Goal: Information Seeking & Learning: Check status

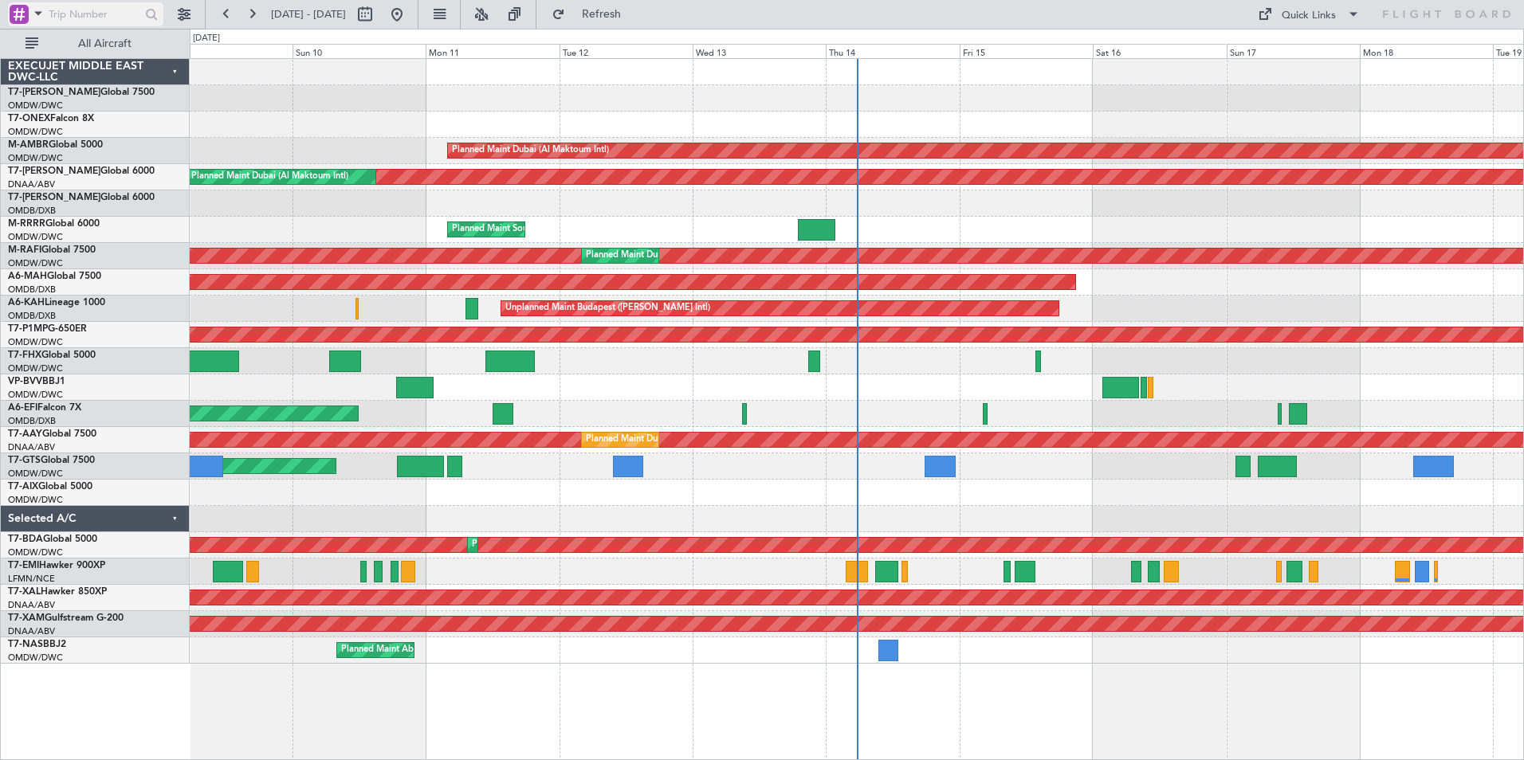
click at [44, 18] on span at bounding box center [38, 13] width 19 height 20
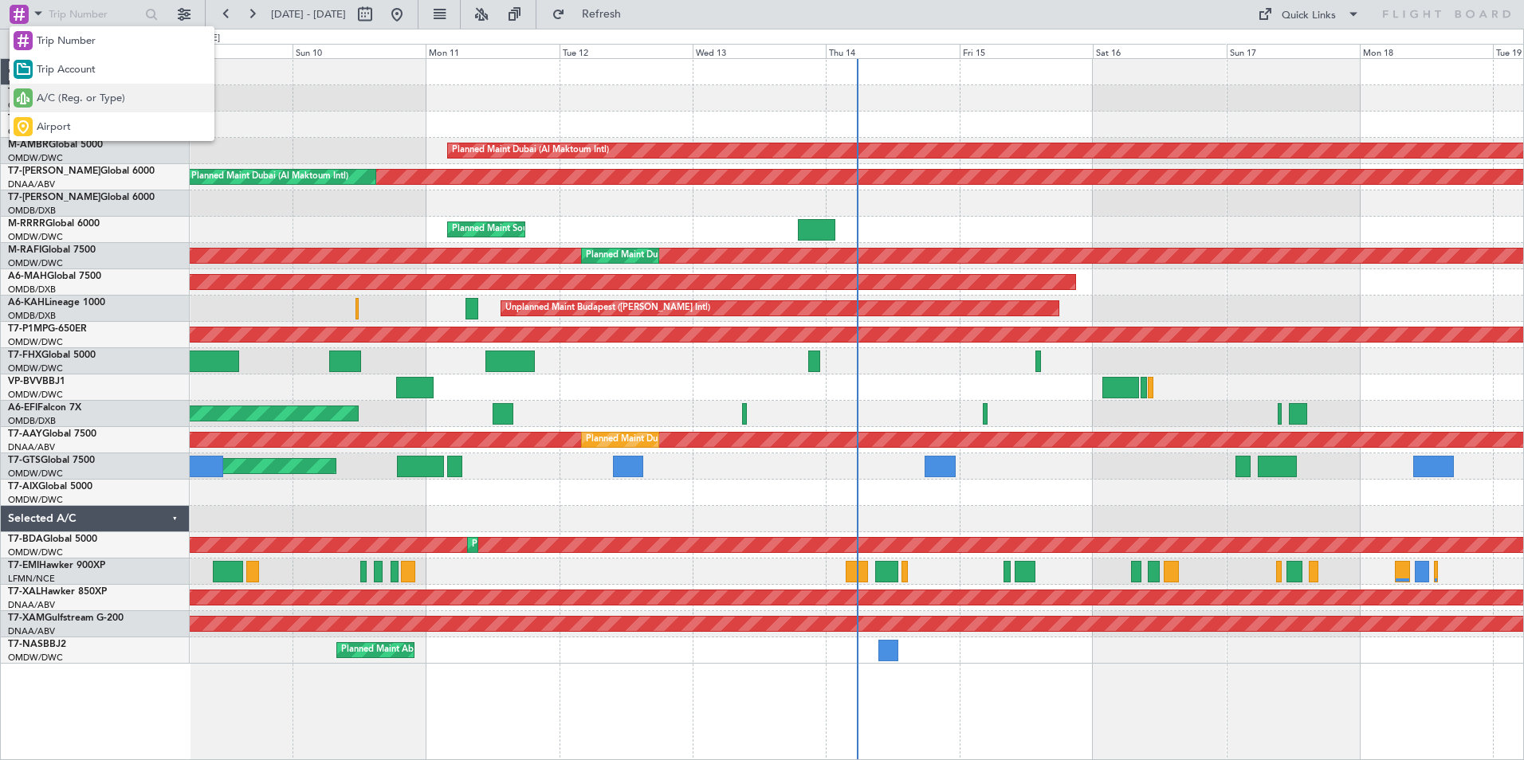
click at [56, 95] on span "A/C (Reg. or Type)" at bounding box center [81, 99] width 88 height 16
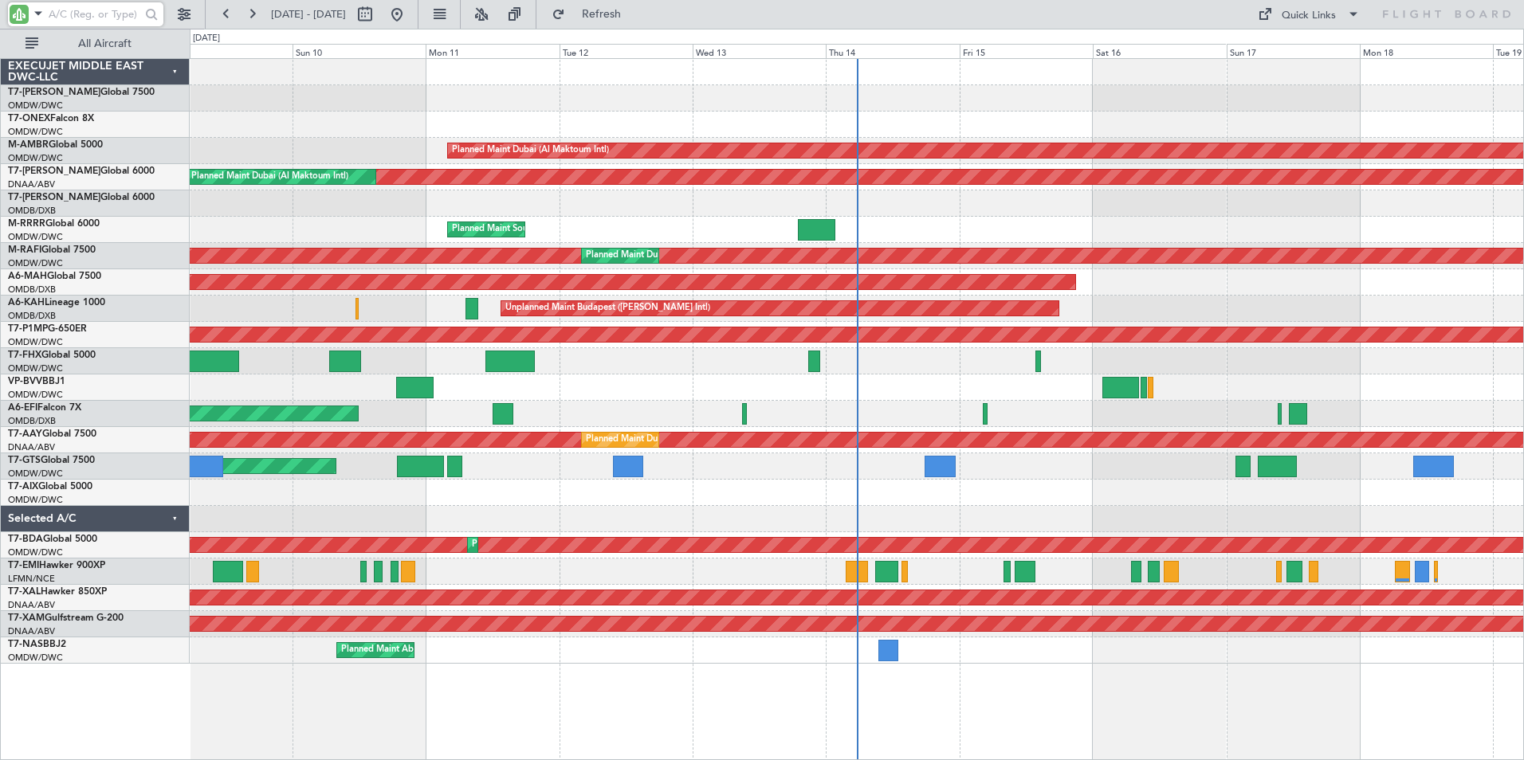
click at [89, 8] on input "text" at bounding box center [95, 14] width 92 height 24
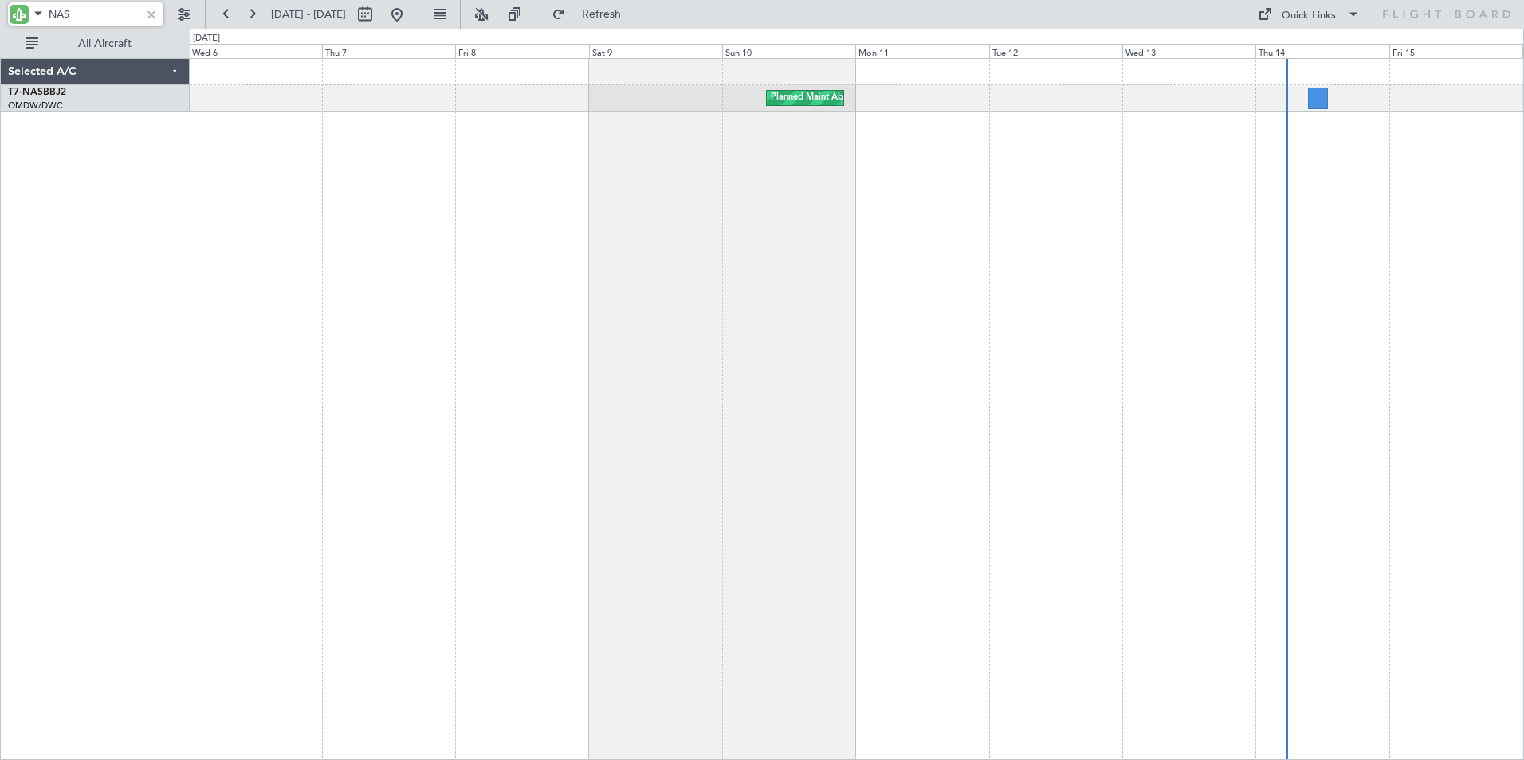
click at [801, 293] on div "Planned Maint Abuja (Nnamdi Azikiwe Intl)" at bounding box center [857, 409] width 1334 height 702
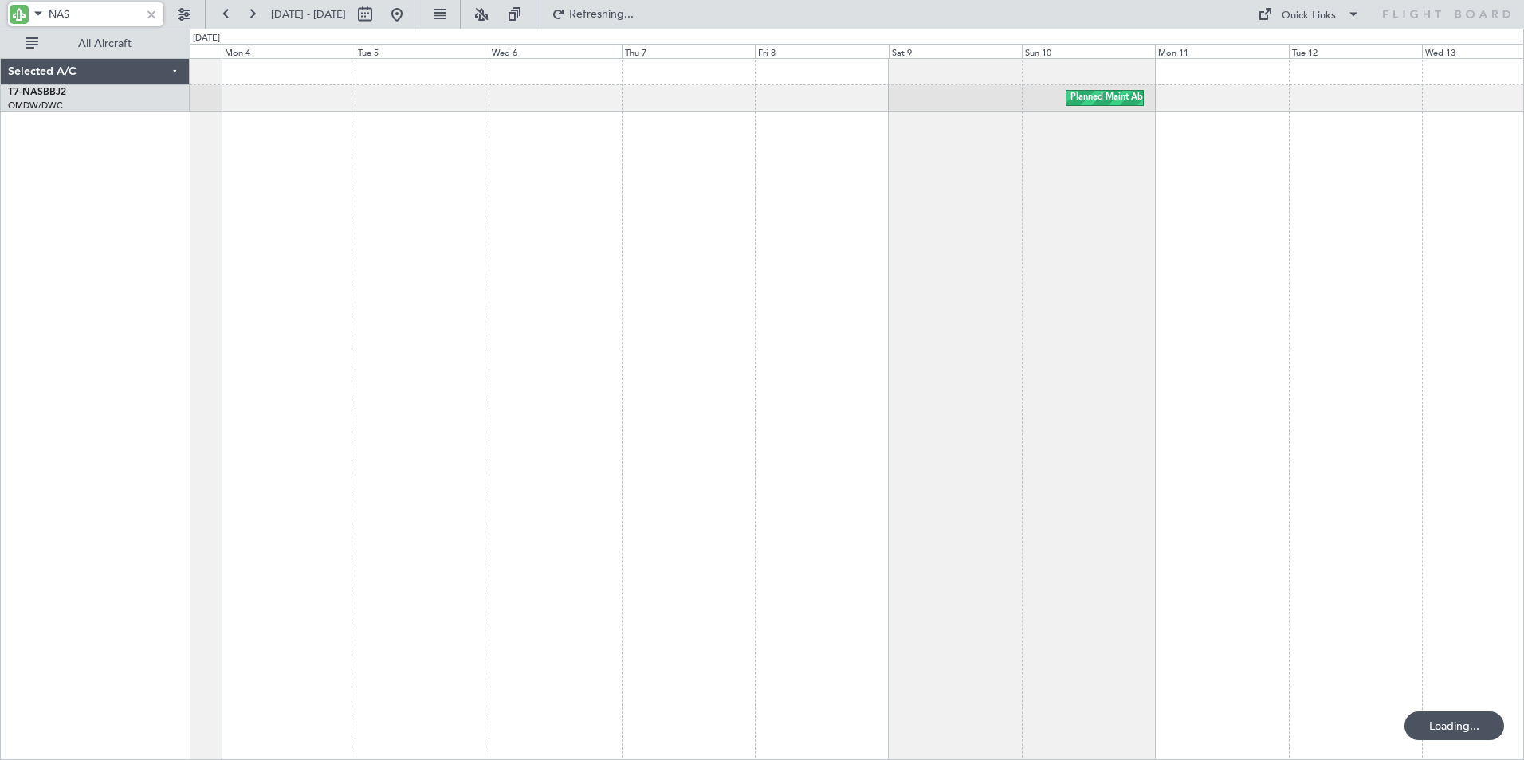
click at [786, 252] on div "Planned Maint Abuja (Nnamdi Azikiwe Intl) Planned Maint Abuja (Nnamdi Azikiwe I…" at bounding box center [857, 409] width 1334 height 702
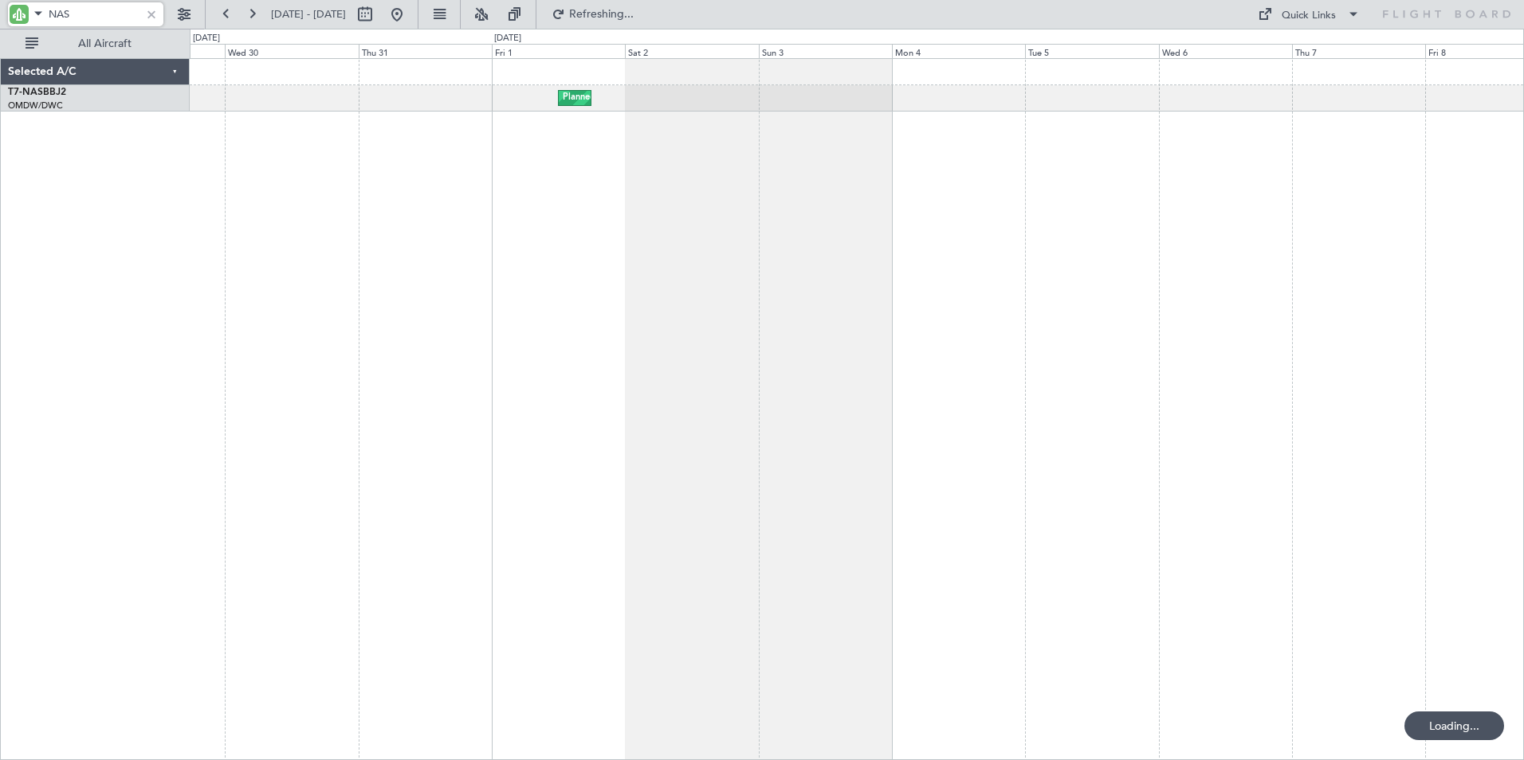
click at [846, 225] on div "Planned Maint Abuja (Nnamdi Azikiwe Intl) Planned Maint Abuja (Nnamdi Azikiwe I…" at bounding box center [857, 409] width 1334 height 702
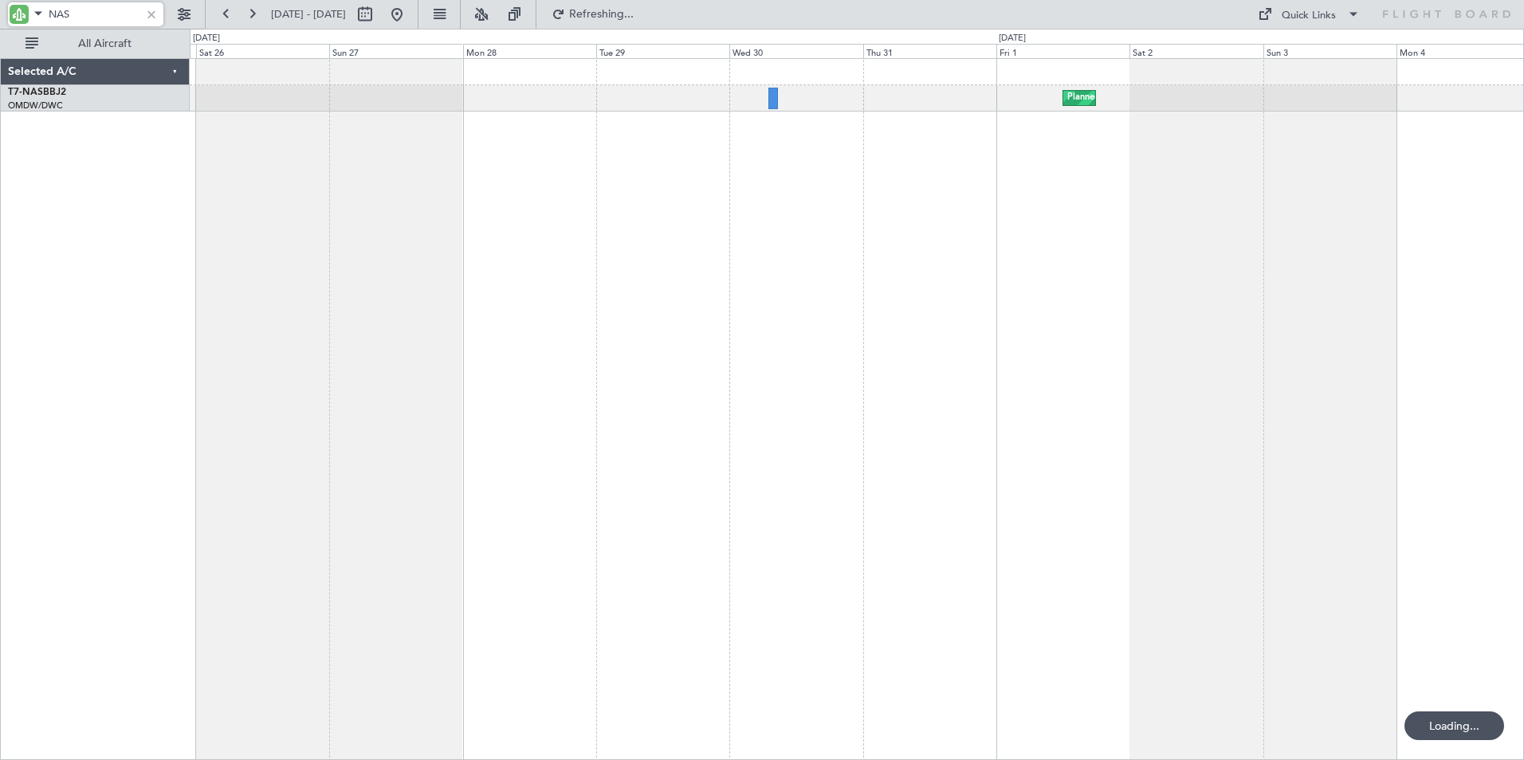
click at [942, 230] on div "Planned Maint Abuja (Nnamdi Azikiwe Intl)" at bounding box center [857, 409] width 1334 height 702
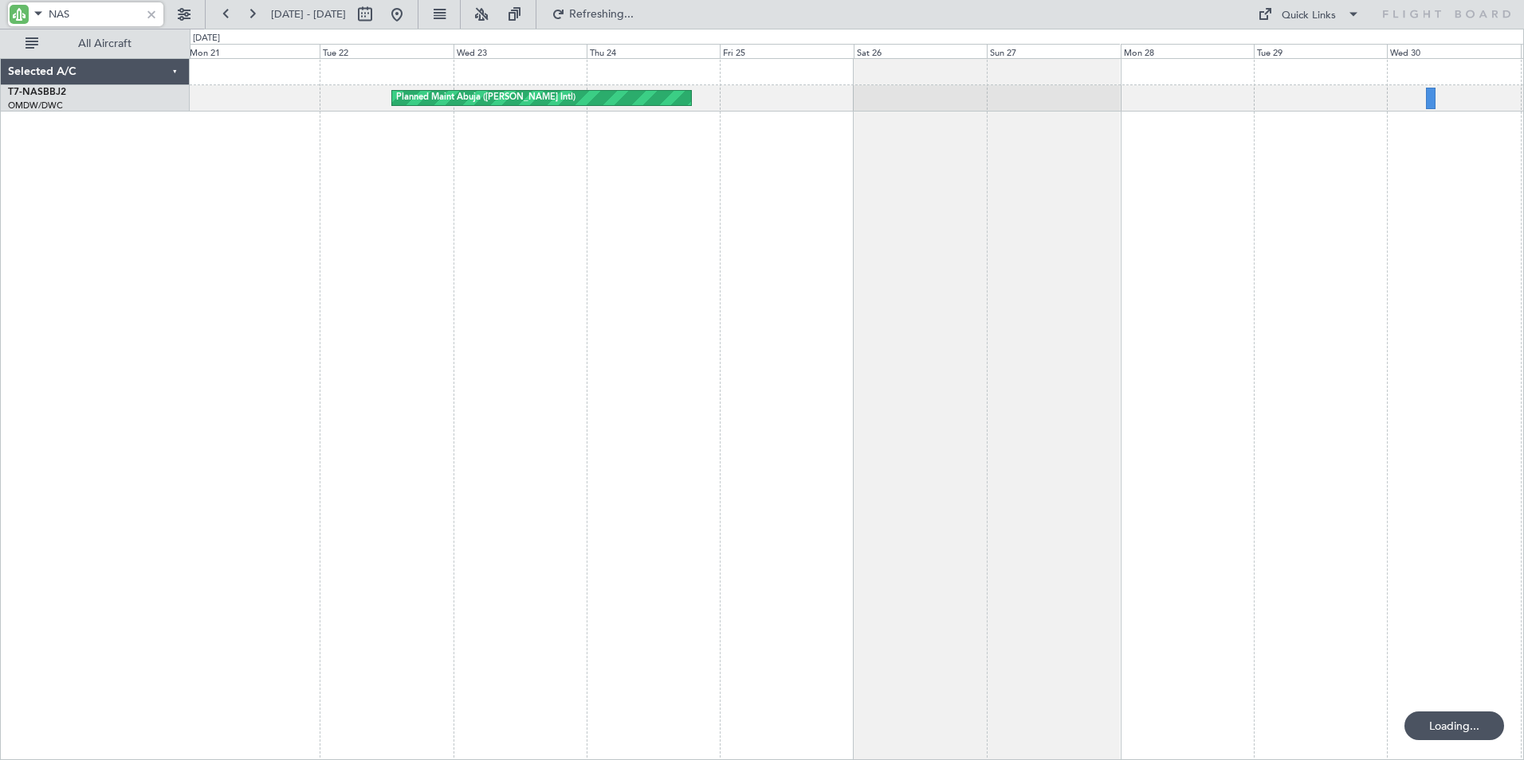
click at [1088, 245] on div "Planned Maint Abuja (Nnamdi Azikiwe Intl) Planned Maint Abuja (Nnamdi Azikiwe I…" at bounding box center [857, 409] width 1334 height 702
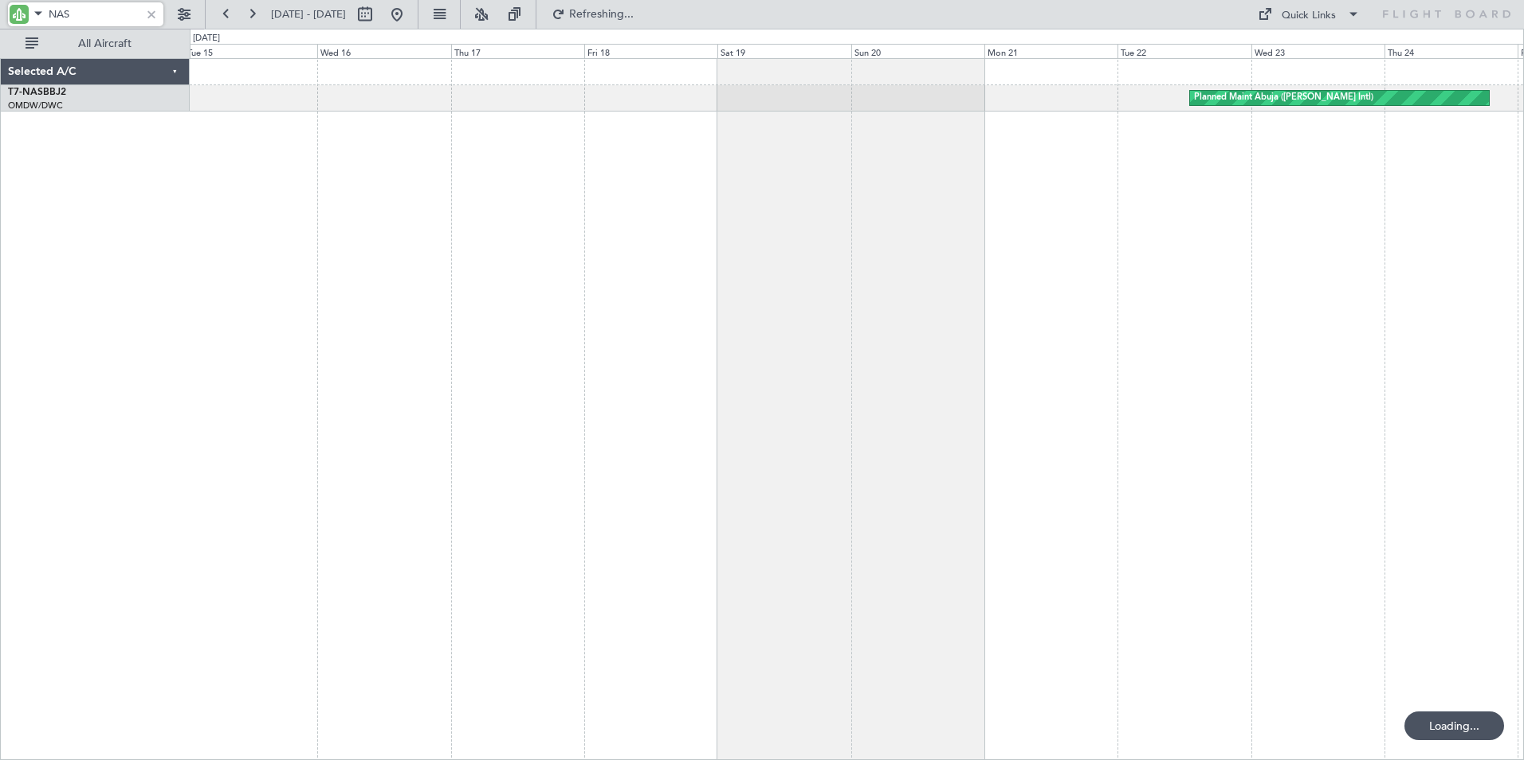
click at [1181, 261] on div "Planned Maint Abuja (Nnamdi Azikiwe Intl)" at bounding box center [857, 409] width 1334 height 702
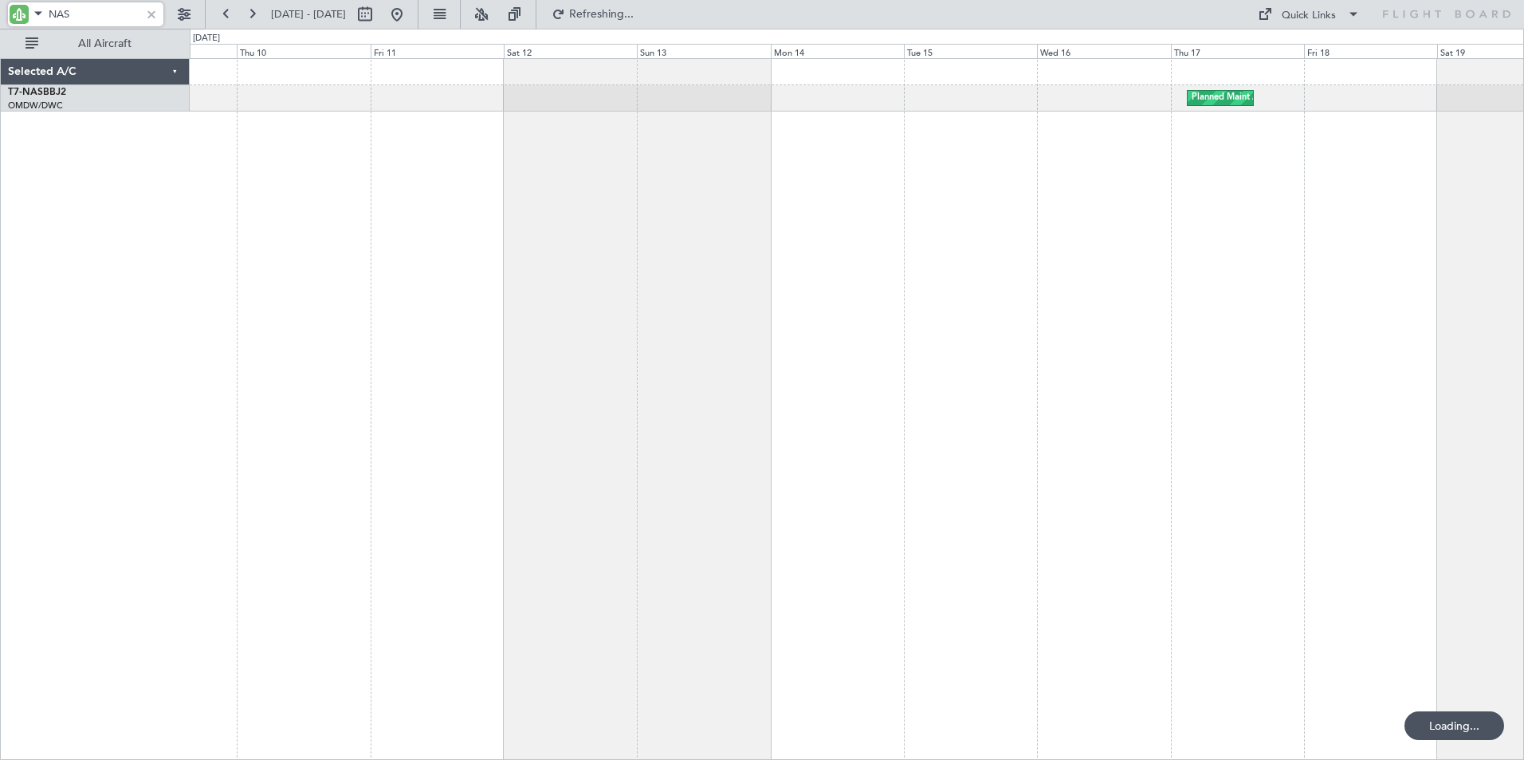
click at [1104, 254] on div "Planned Maint Abuja (Nnamdi Azikiwe Intl)" at bounding box center [857, 409] width 1334 height 702
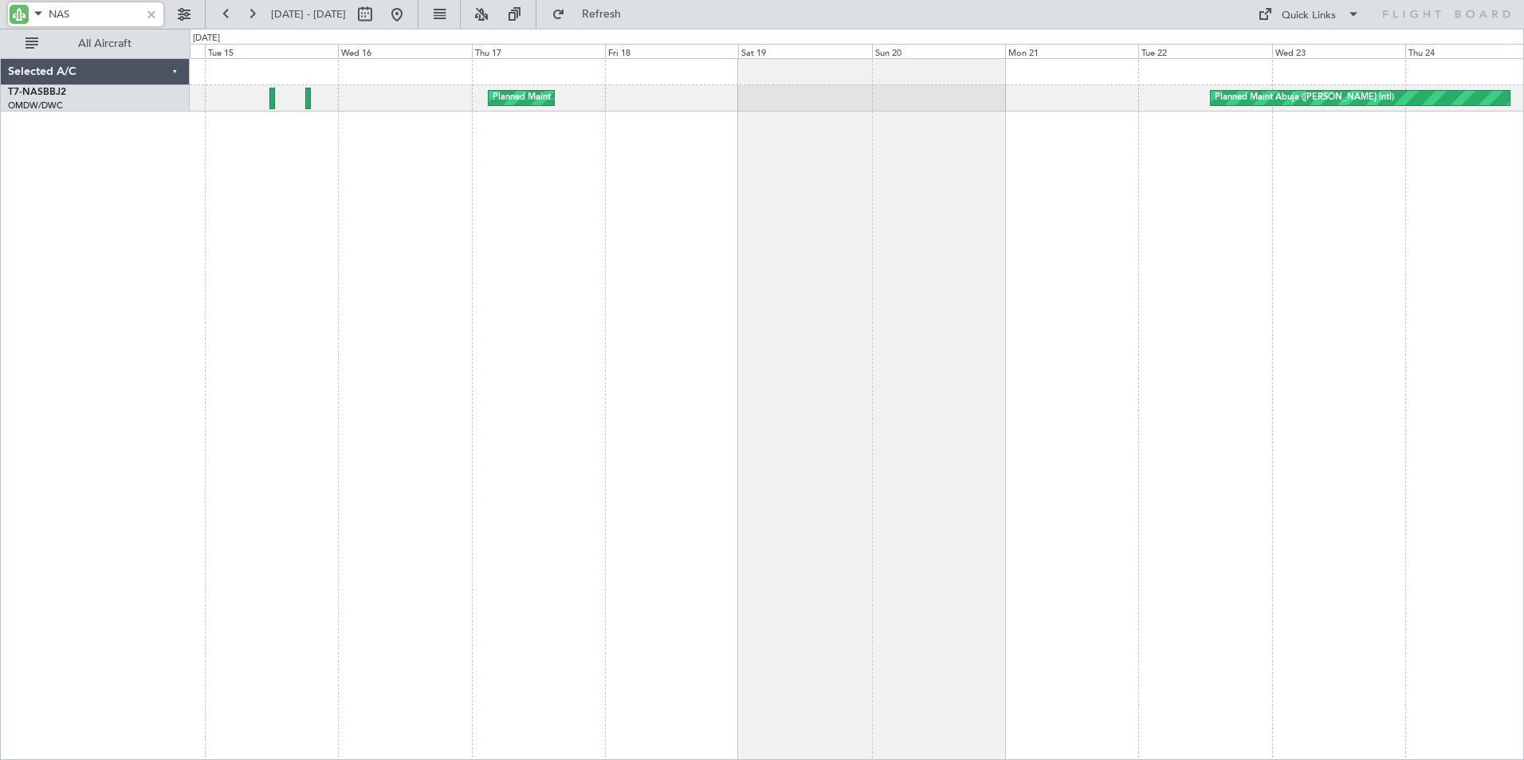
click at [386, 527] on div "Planned Maint Abuja (Nnamdi Azikiwe Intl) Planned Maint Abuja (Nnamdi Azikiwe I…" at bounding box center [857, 409] width 1334 height 702
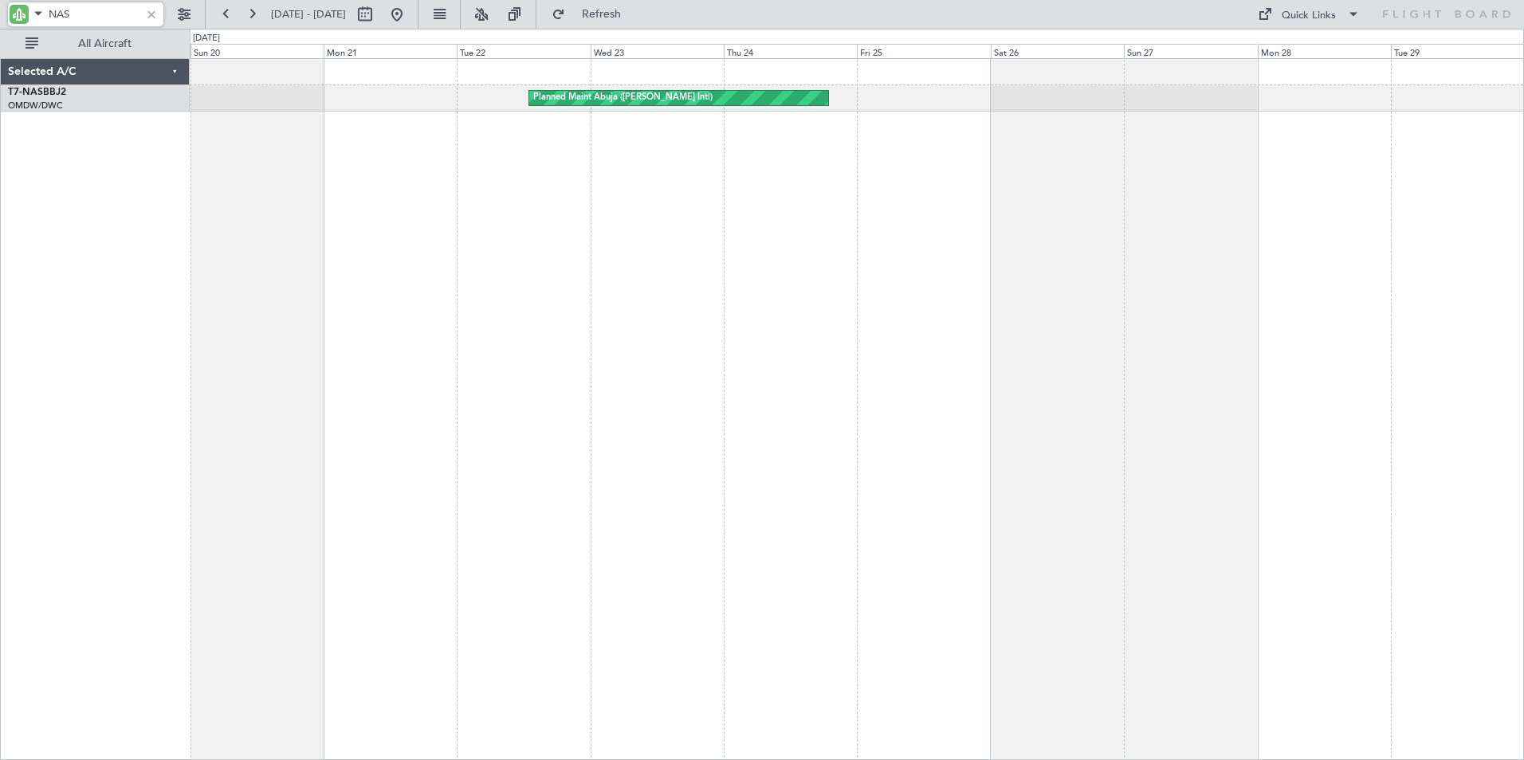
click at [432, 503] on div "Planned Maint Abuja (Nnamdi Azikiwe Intl) Planned Maint Abuja (Nnamdi Azikiwe I…" at bounding box center [857, 409] width 1334 height 702
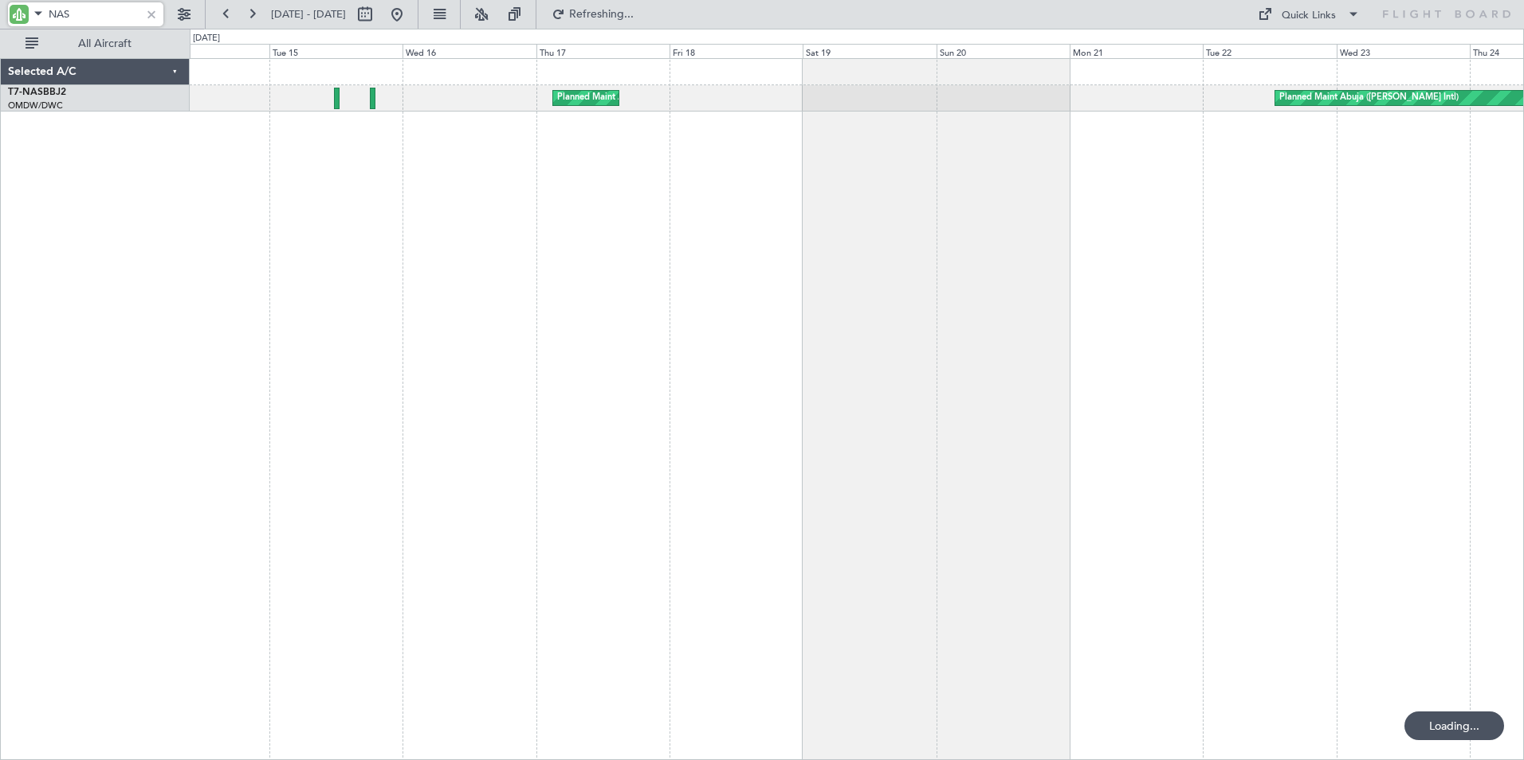
click at [1107, 477] on div "Planned Maint Abuja (Nnamdi Azikiwe Intl) Planned Maint Abuja (Nnamdi Azikiwe I…" at bounding box center [857, 409] width 1334 height 702
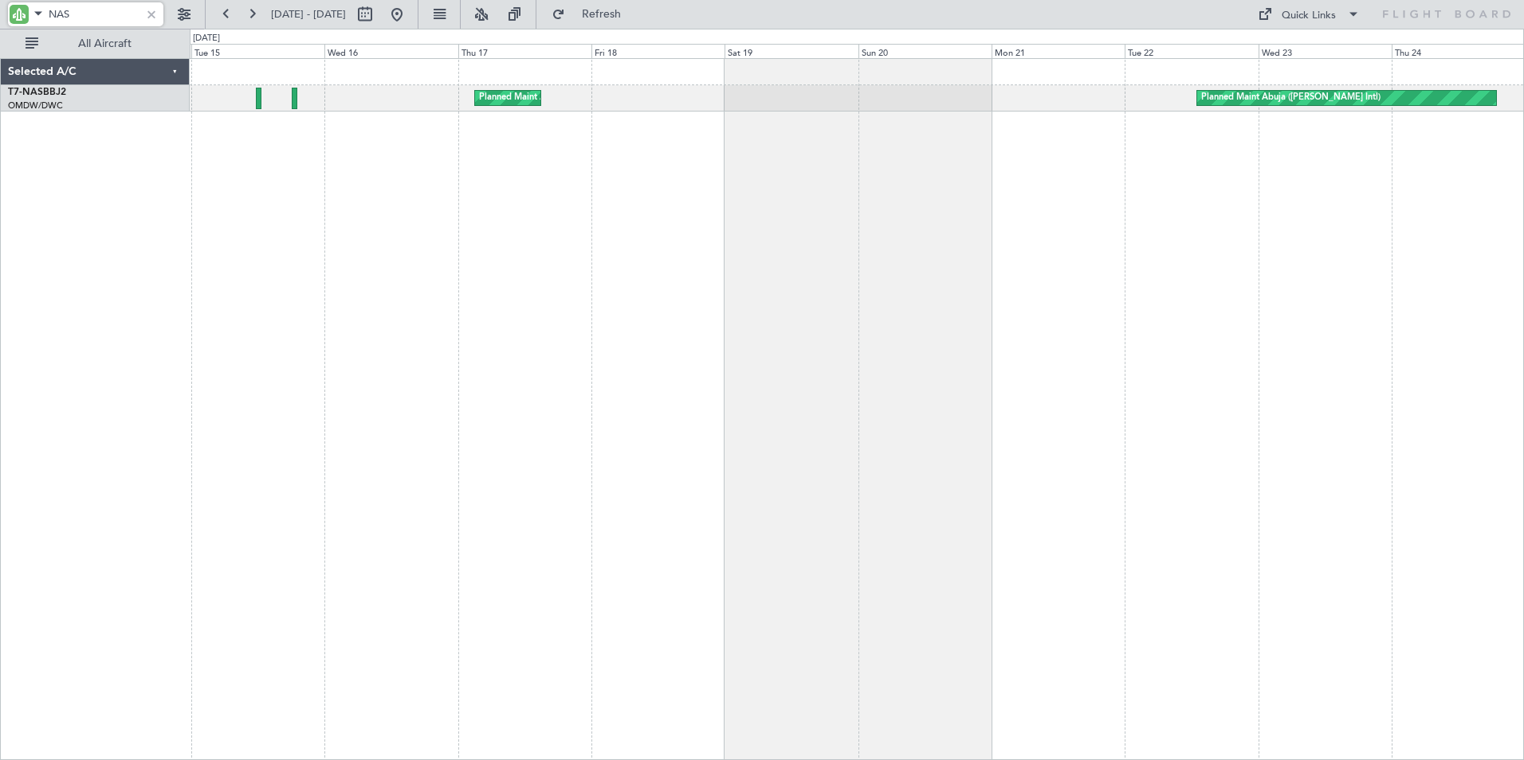
click at [1048, 329] on div "Planned Maint Abuja (Nnamdi Azikiwe Intl) Planned Maint Abuja (Nnamdi Azikiwe I…" at bounding box center [857, 409] width 1334 height 702
drag, startPoint x: 83, startPoint y: 10, endPoint x: -6, endPoint y: 12, distance: 88.5
click at [0, 12] on html "NAS 14 Jul 2025 - 24 Jul 2025 Refresh Quick Links All Aircraft Planned Maint Ab…" at bounding box center [762, 380] width 1524 height 760
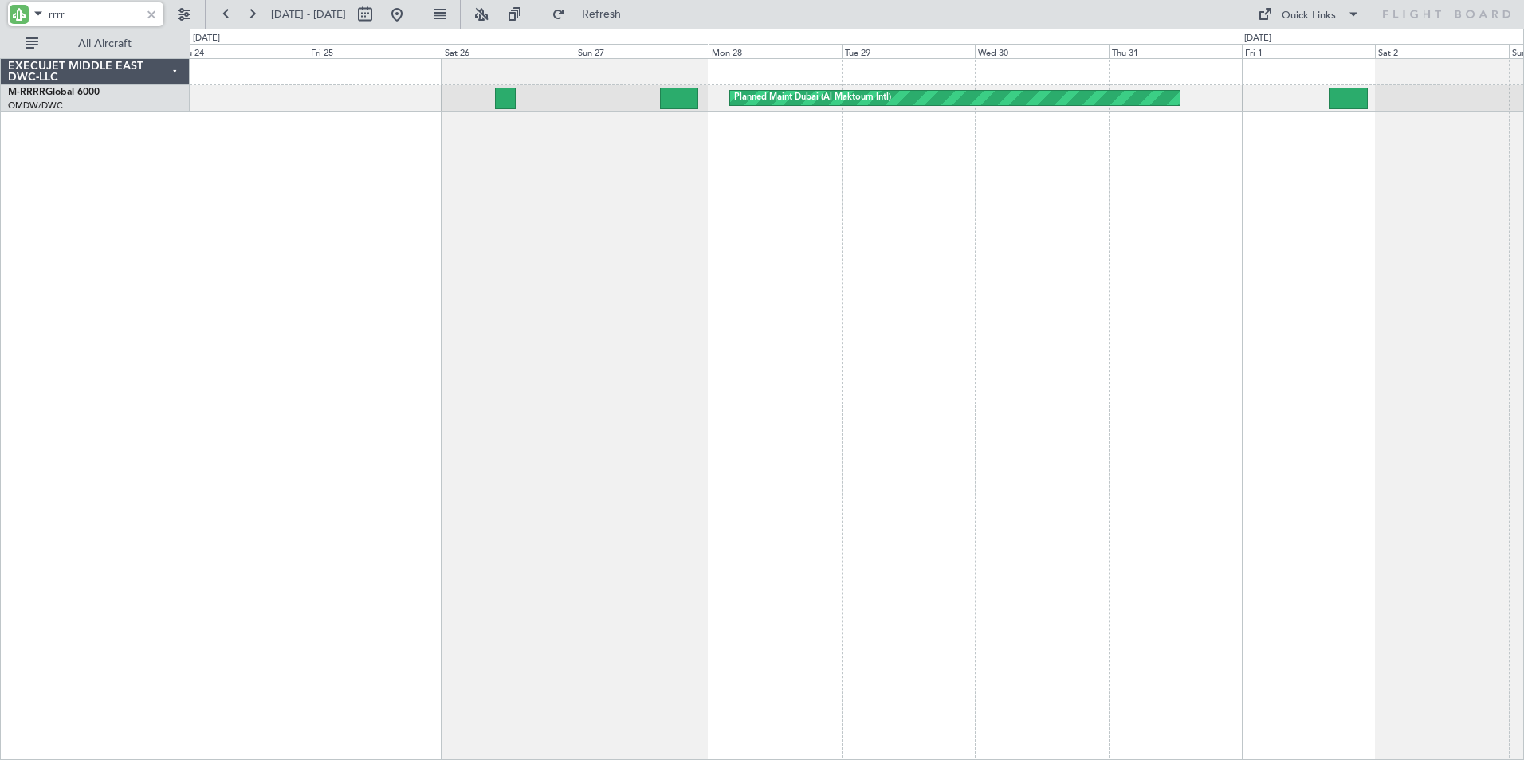
click at [0, 369] on html "rrrr 14 Jul 2025 - 24 Jul 2025 Refresh Quick Links All Aircraft Planned Maint D…" at bounding box center [762, 380] width 1524 height 760
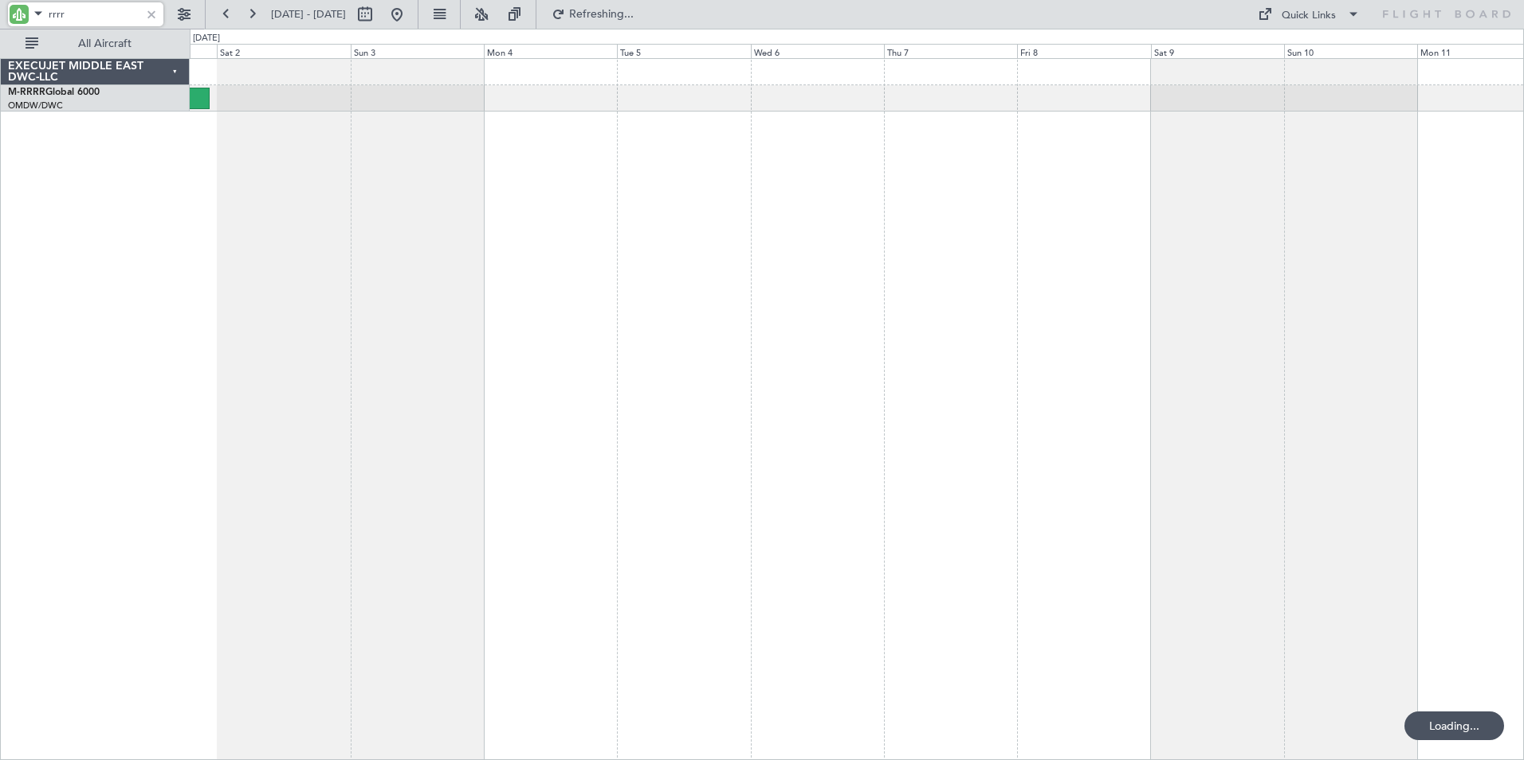
click at [222, 339] on div "Planned Maint Dubai (Al Maktoum Intl)" at bounding box center [857, 409] width 1334 height 702
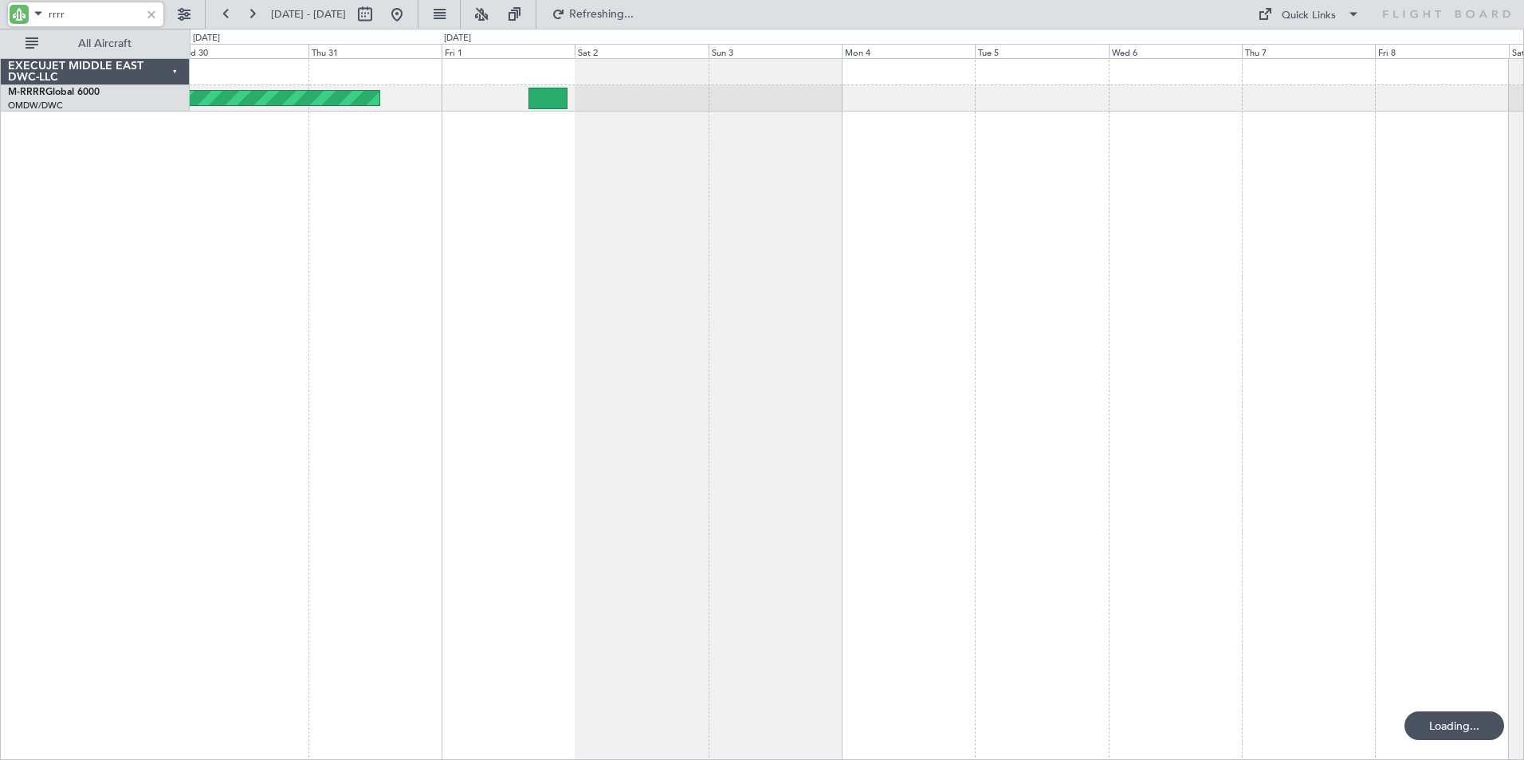
click at [936, 357] on div "Planned Maint Dubai (Al Maktoum Intl)" at bounding box center [857, 409] width 1334 height 702
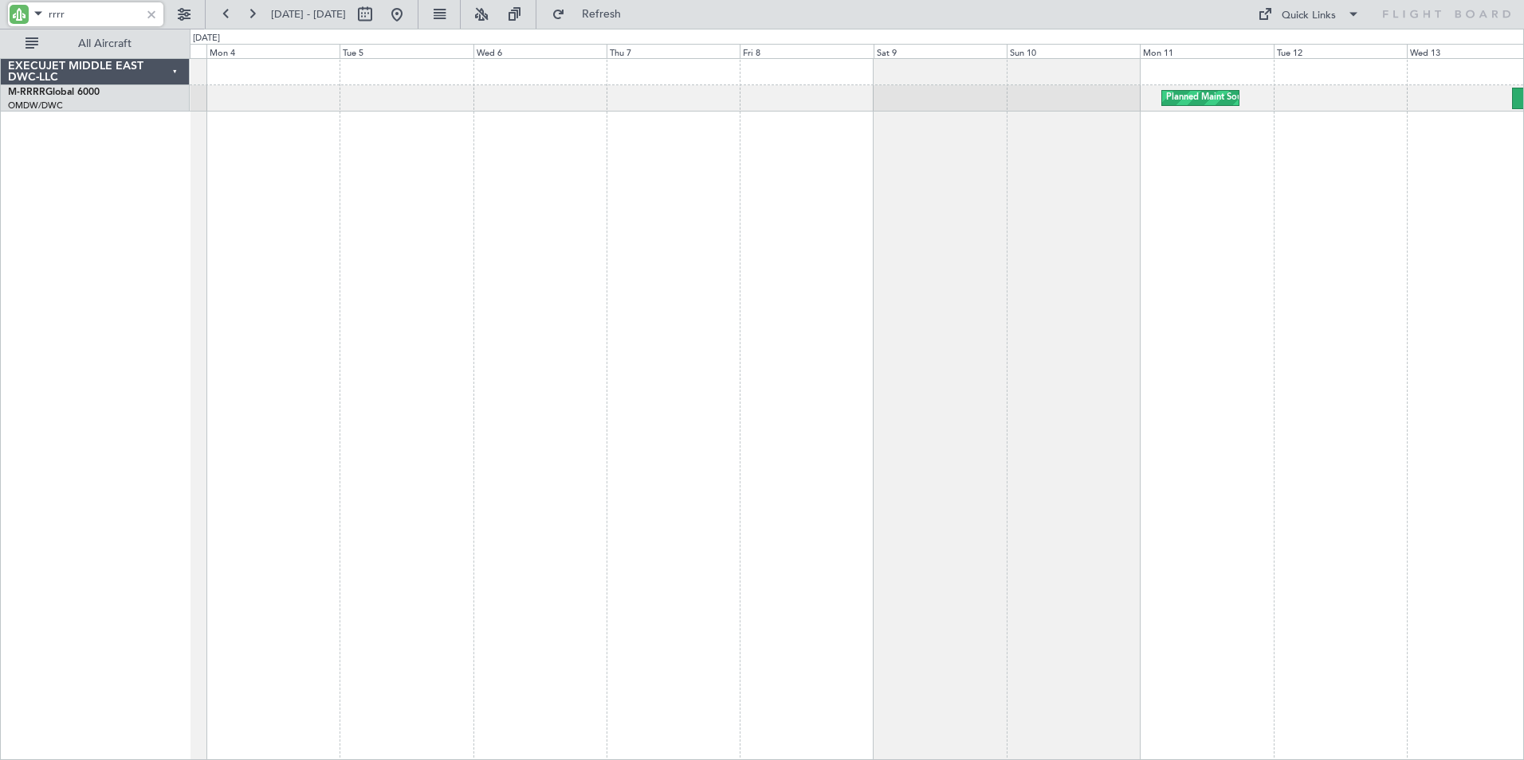
click at [513, 400] on div "Planned Maint Southend" at bounding box center [857, 409] width 1334 height 702
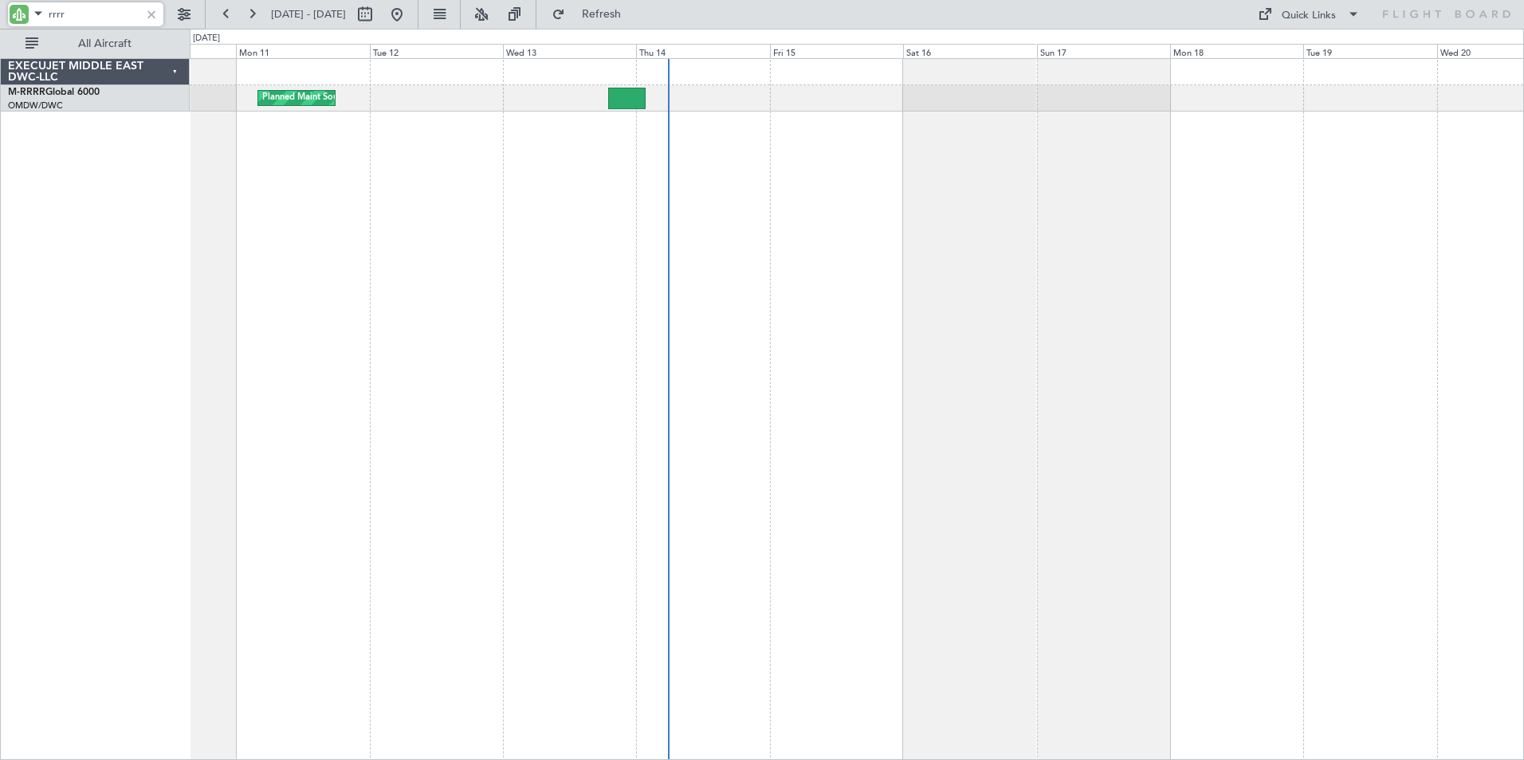
click at [468, 366] on div "Planned Maint Southend" at bounding box center [857, 409] width 1334 height 702
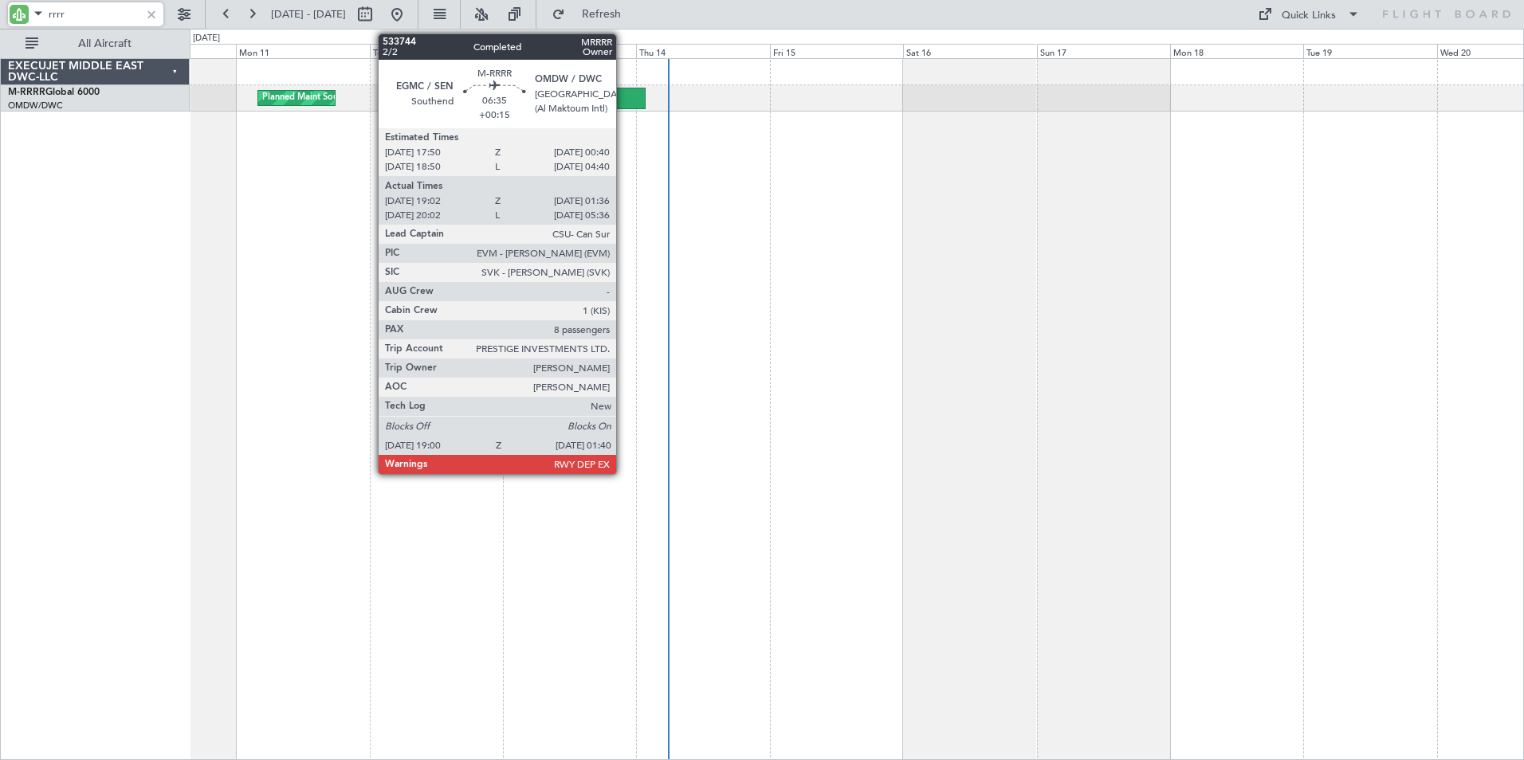
click at [623, 97] on div at bounding box center [626, 99] width 37 height 22
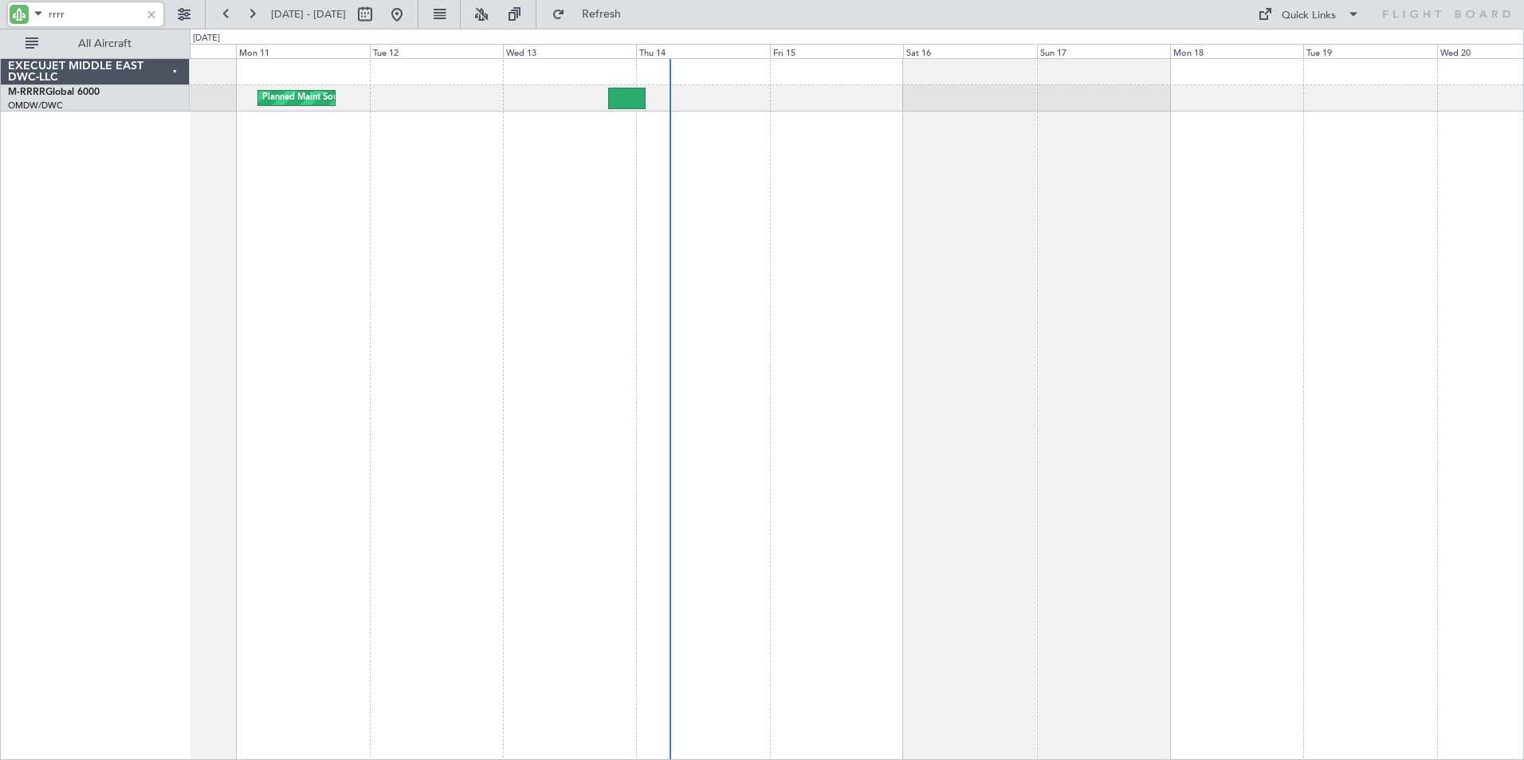
drag, startPoint x: 86, startPoint y: 18, endPoint x: -143, endPoint y: 15, distance: 229.5
click at [0, 15] on html "rrrr 10 Aug 2025 - 20 Aug 2025 Refresh Quick Links All Aircraft Planned Maint S…" at bounding box center [762, 380] width 1524 height 760
type input "fhx"
